Goal: Information Seeking & Learning: Learn about a topic

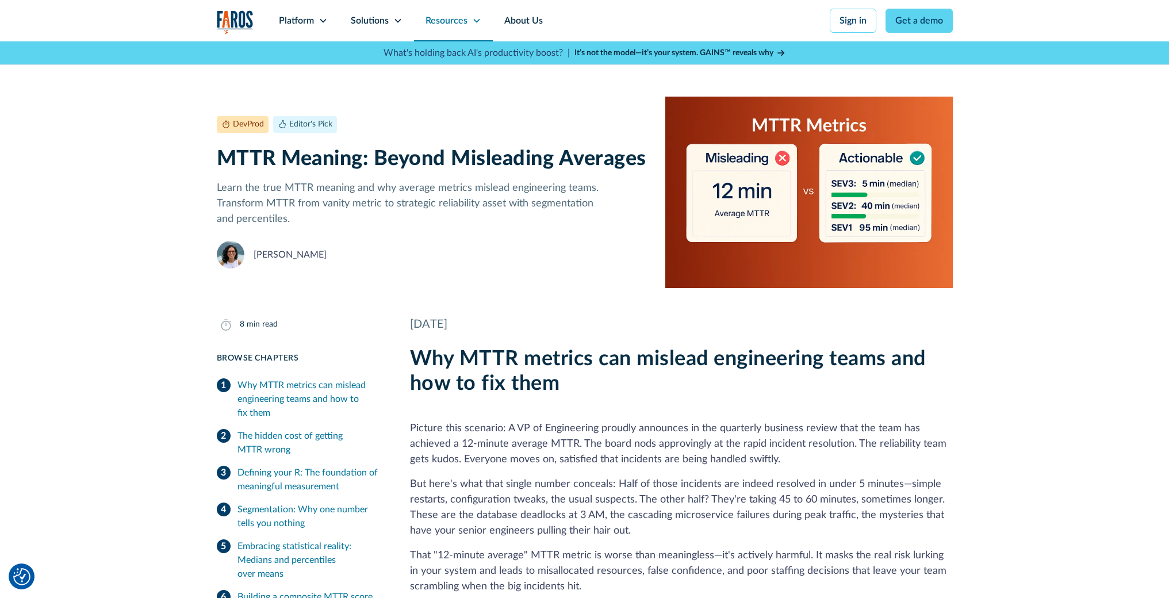
click at [470, 15] on div "Resources" at bounding box center [453, 20] width 79 height 41
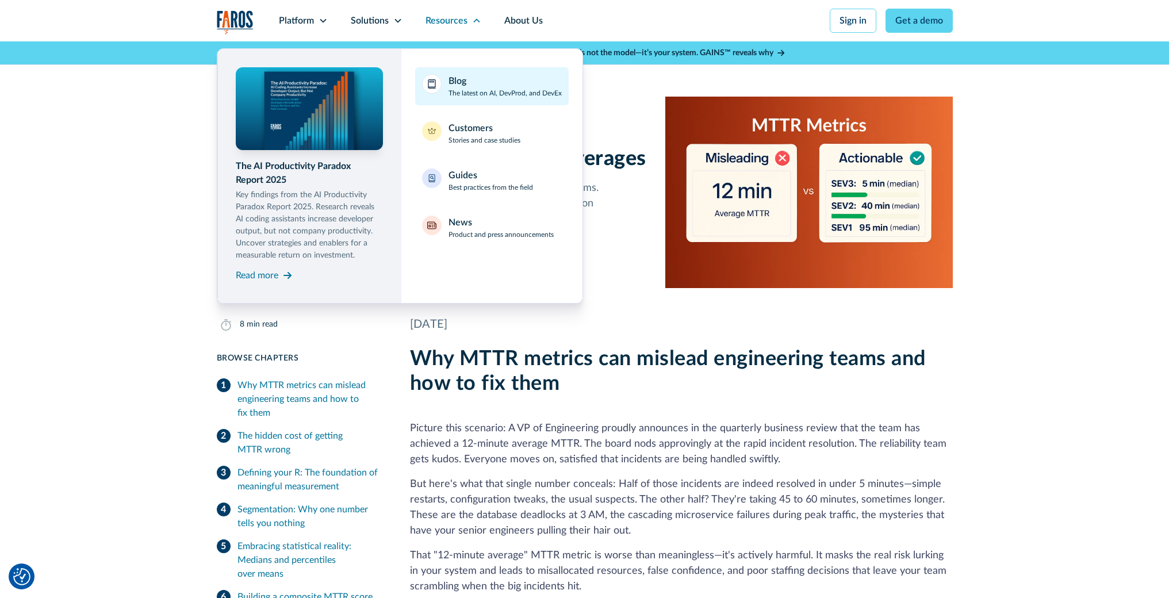
click at [487, 82] on div "Blog The latest on AI, DevProd, and DevEx" at bounding box center [504, 86] width 113 height 24
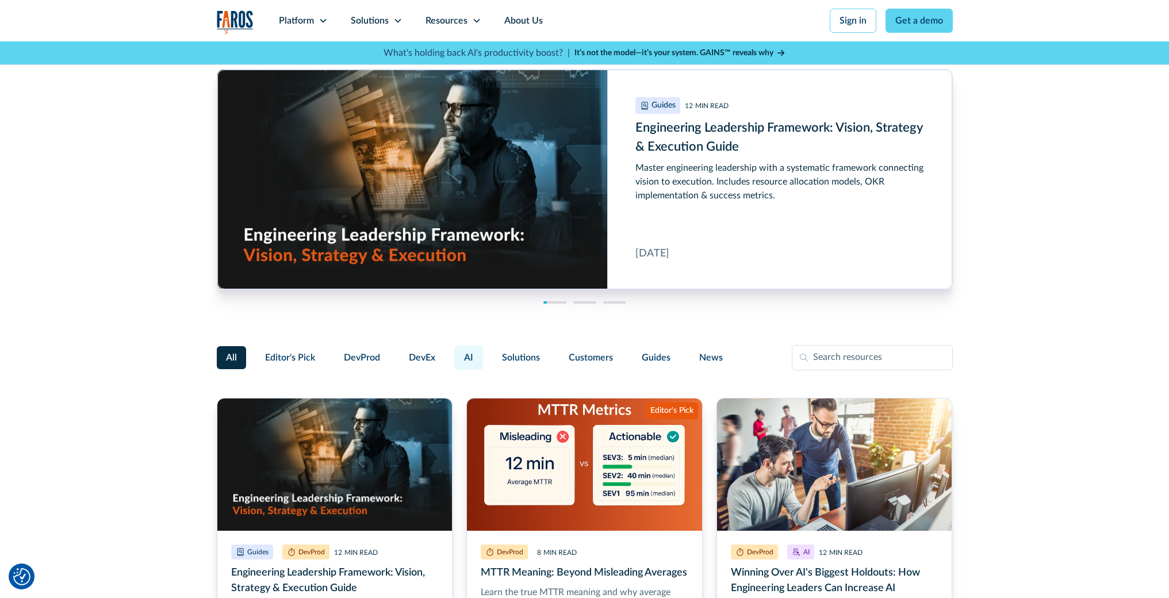
click at [469, 355] on span "AI" at bounding box center [468, 358] width 9 height 14
click at [452, 352] on input "AI" at bounding box center [452, 352] width 0 height 0
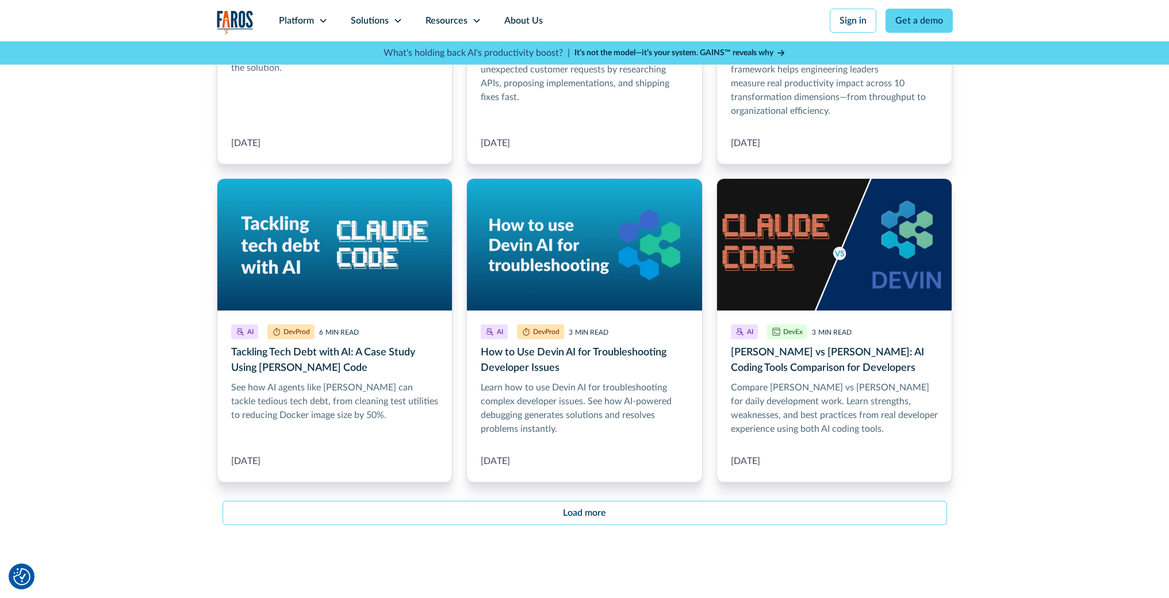
scroll to position [1247, 0]
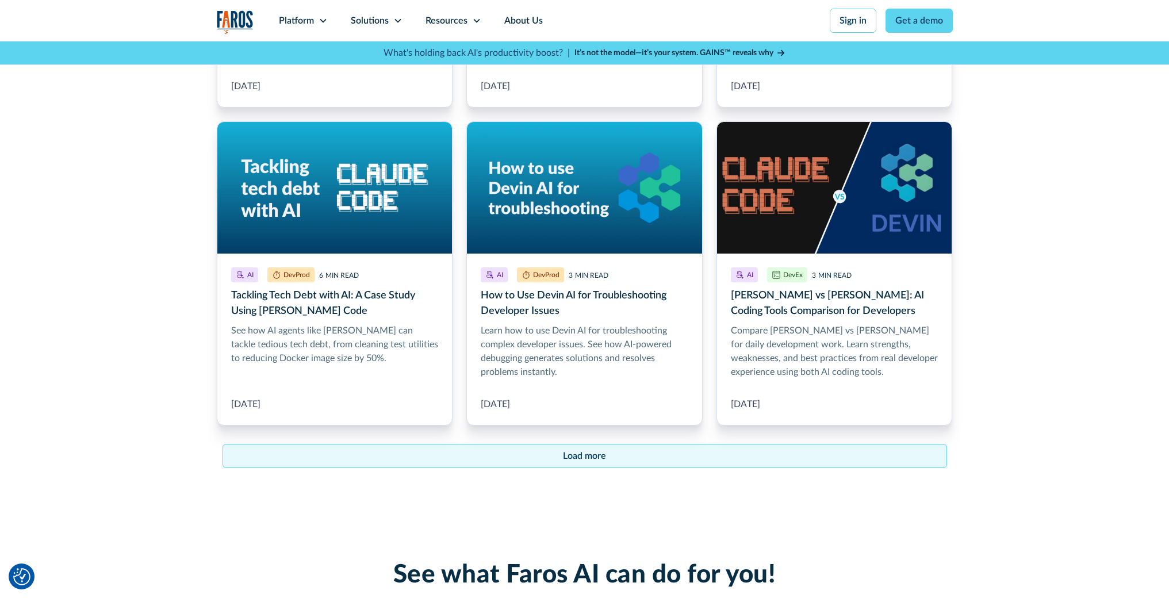
click at [552, 455] on link "Load more" at bounding box center [584, 456] width 724 height 24
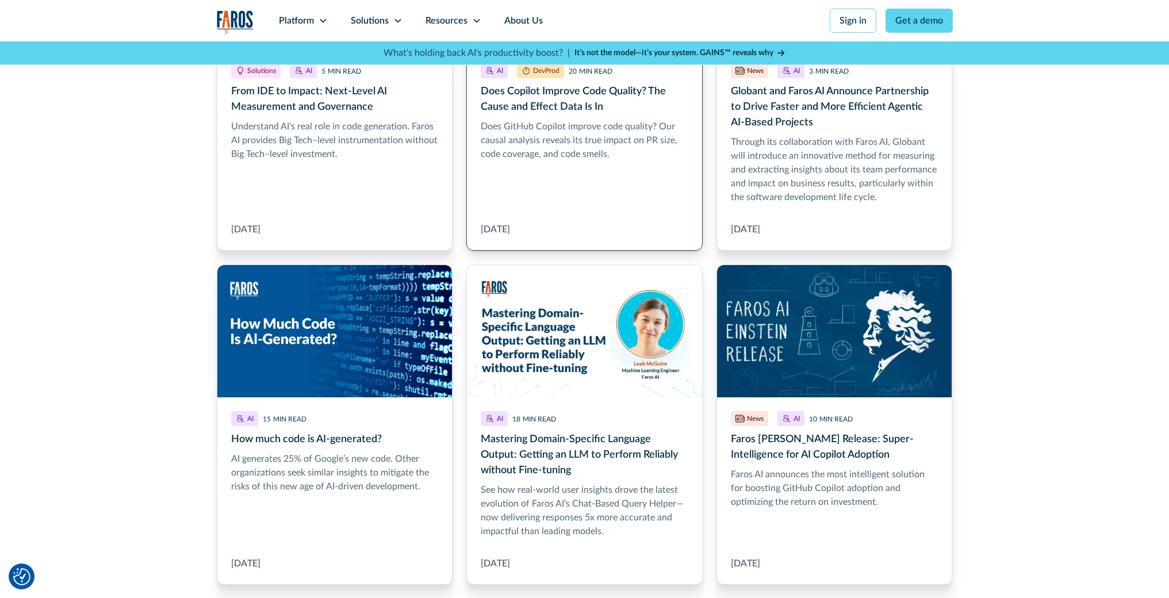
scroll to position [2009, 0]
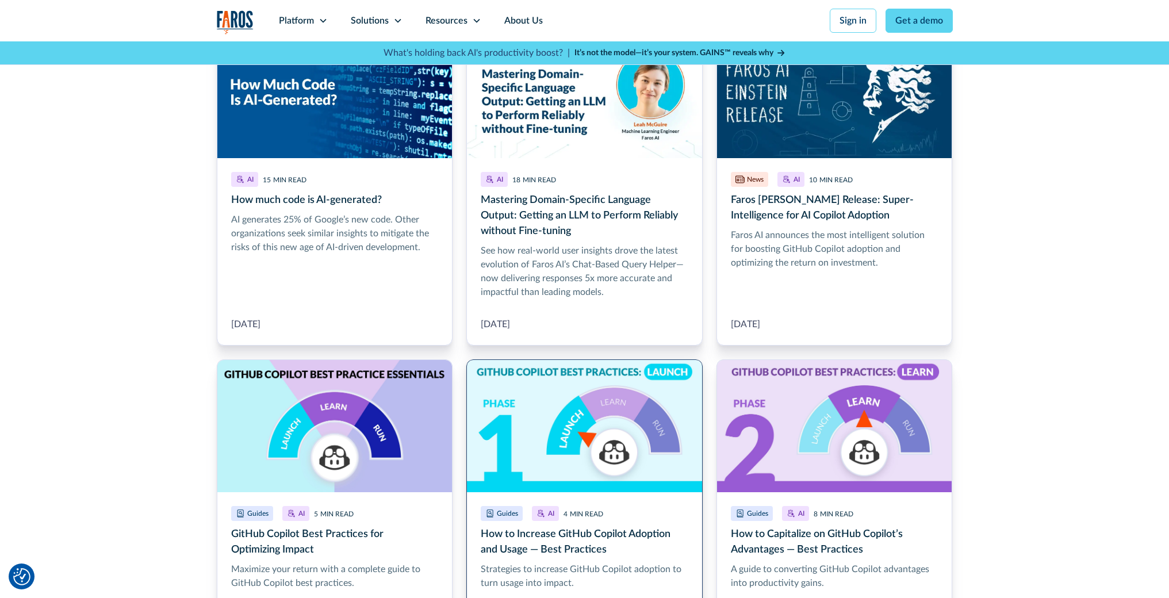
click at [594, 439] on link "How to Increase GitHub Copilot Adoption and Usage — Best Practices" at bounding box center [584, 497] width 236 height 277
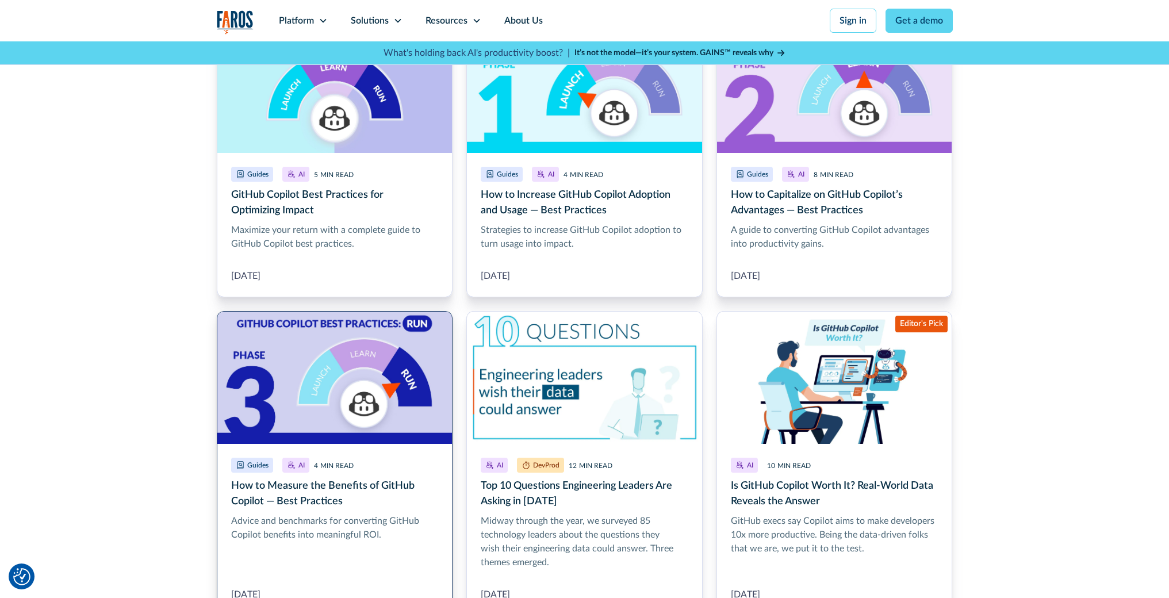
scroll to position [2366, 0]
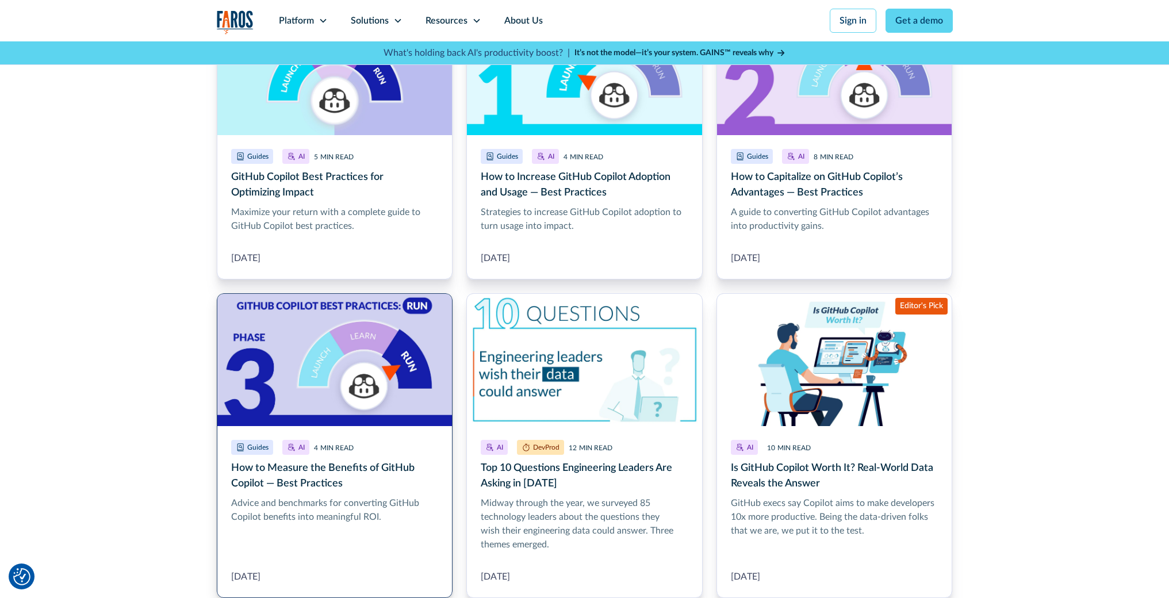
click at [291, 402] on link "How to Measure the Benefits of GitHub Copilot — Best Practices" at bounding box center [335, 445] width 236 height 305
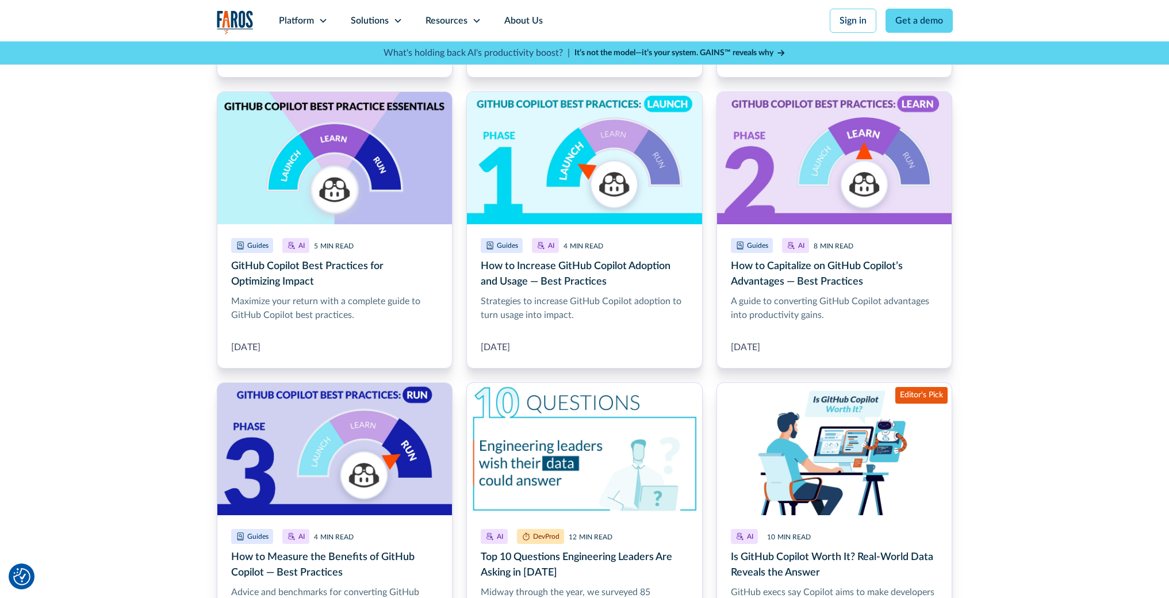
scroll to position [2143, 0]
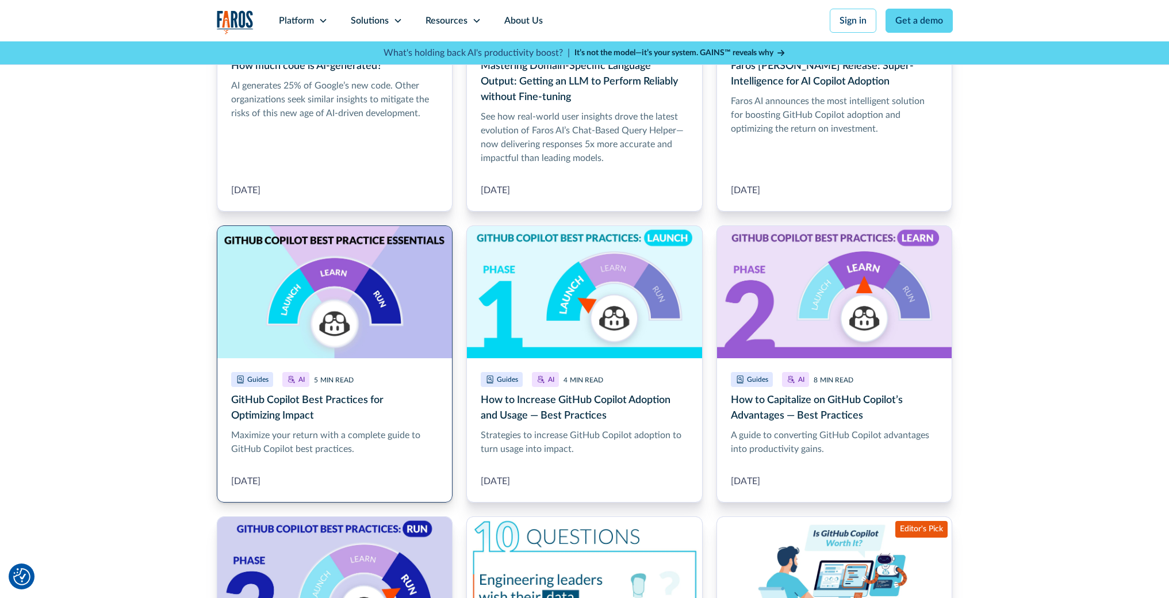
click at [374, 389] on link "GitHub Copilot Best Practices for Optimizing Impact" at bounding box center [335, 363] width 236 height 277
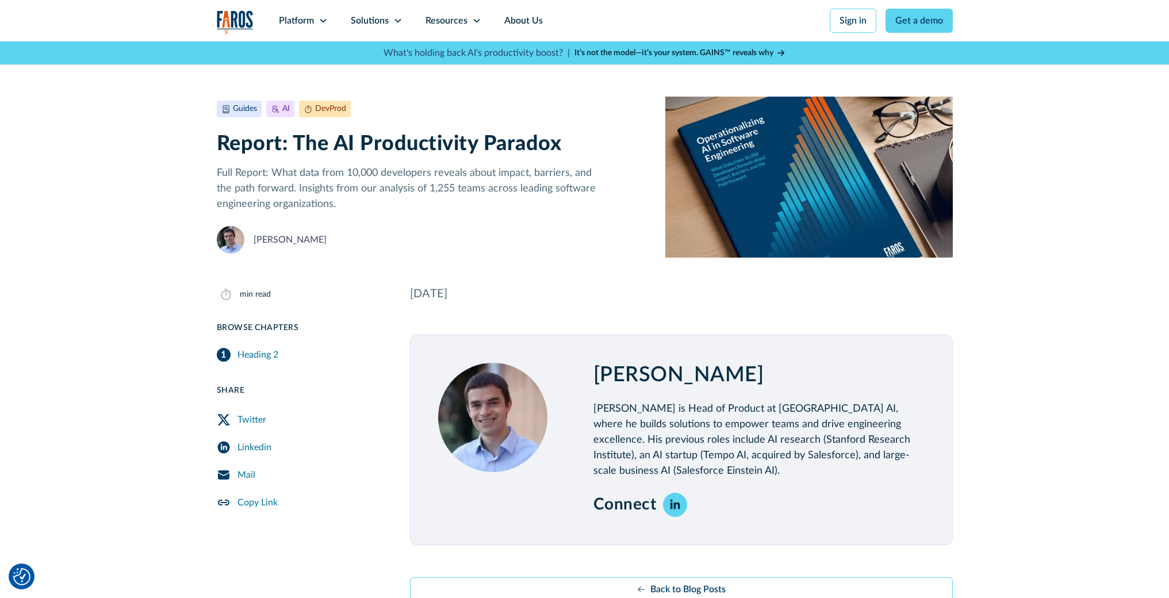
click at [1034, 37] on div "Platform Unlock engineering productivity at scale. Stay ahead with products des…" at bounding box center [584, 32] width 1169 height 65
click at [472, 21] on icon at bounding box center [476, 20] width 9 height 9
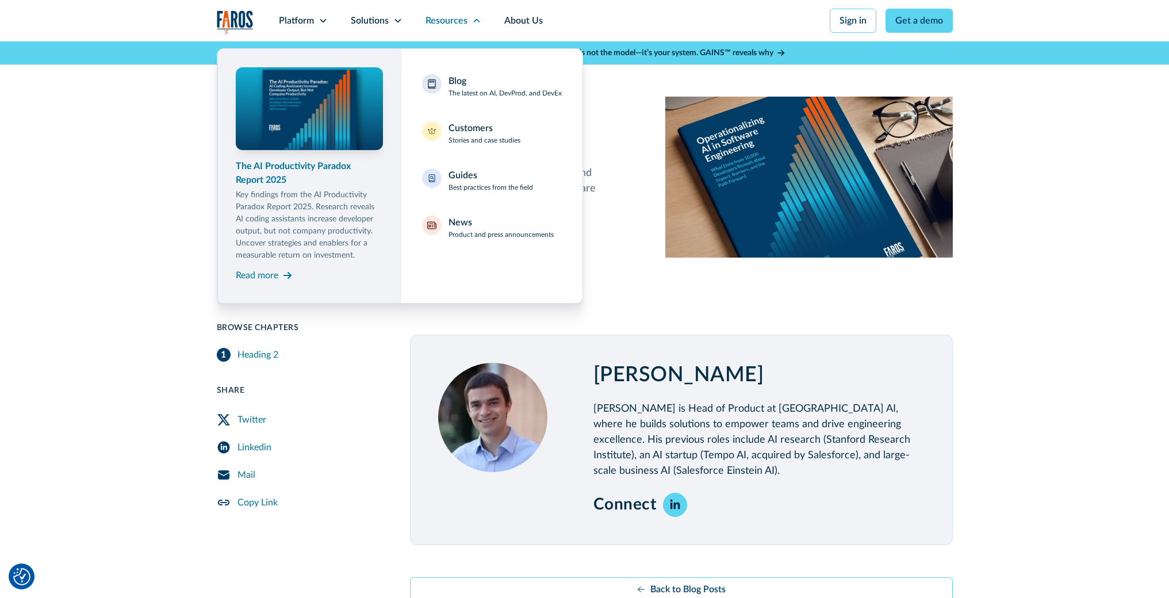
click at [316, 162] on div "The AI Productivity Paradox Report 2025" at bounding box center [309, 173] width 147 height 28
